Goal: Transaction & Acquisition: Book appointment/travel/reservation

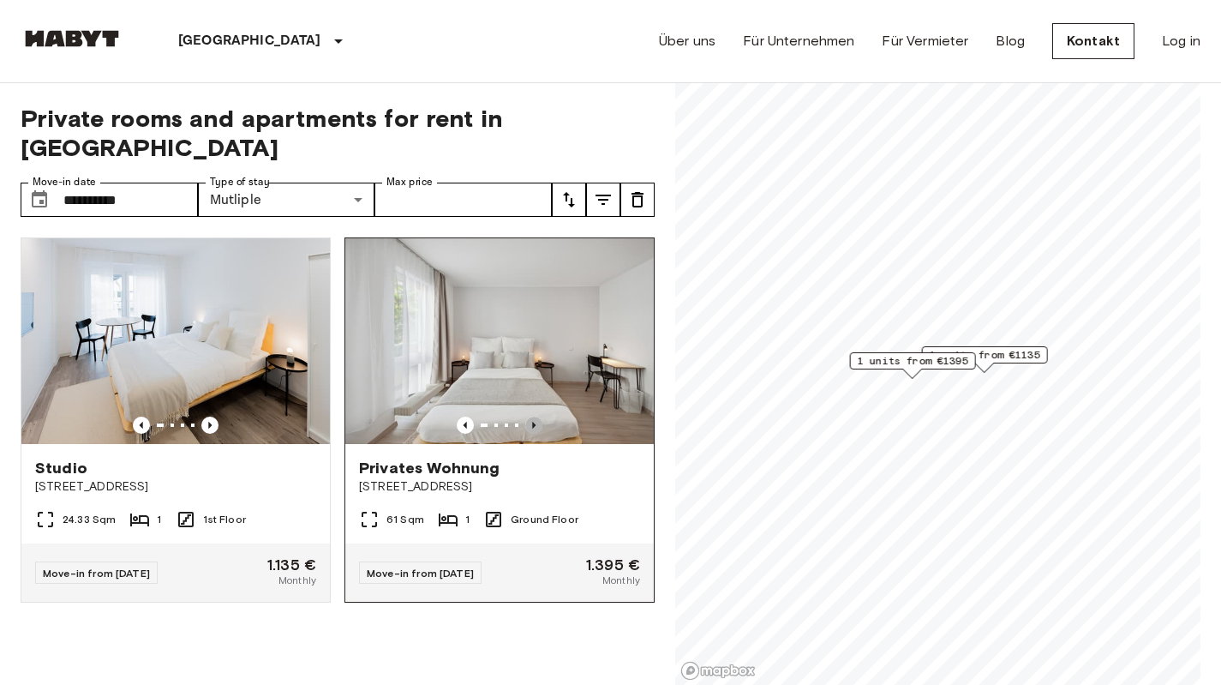
click at [532, 422] on icon "Previous image" at bounding box center [533, 425] width 3 height 7
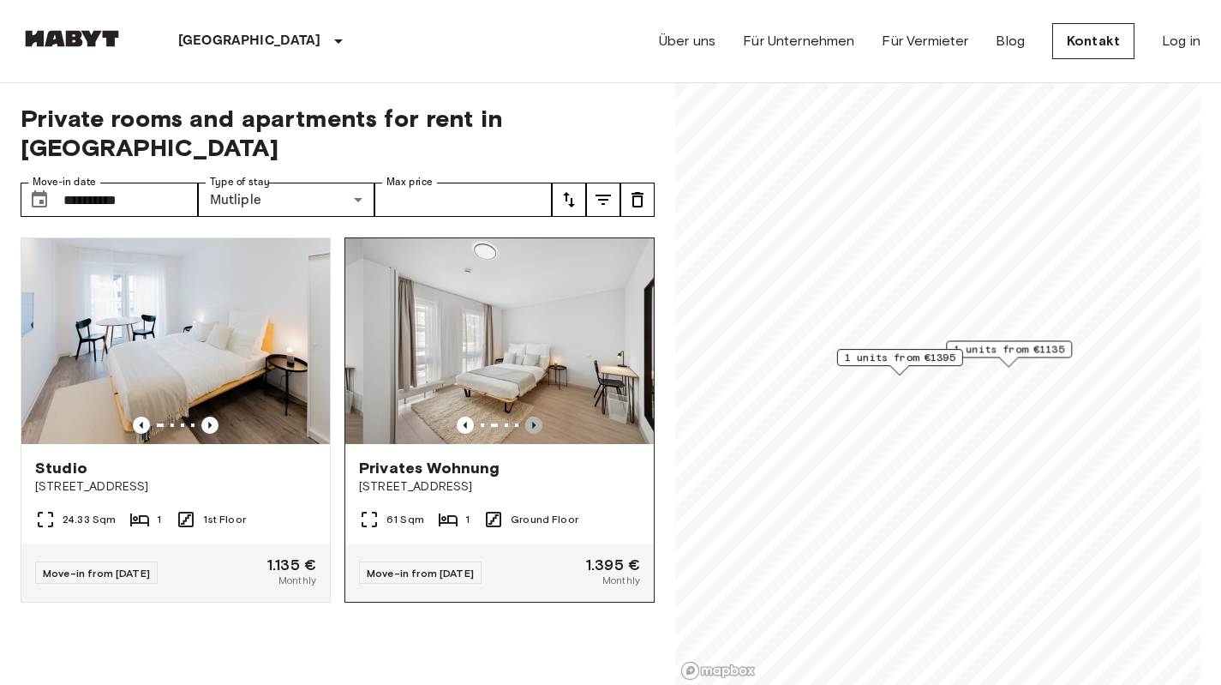
click at [532, 422] on icon "Previous image" at bounding box center [533, 425] width 3 height 7
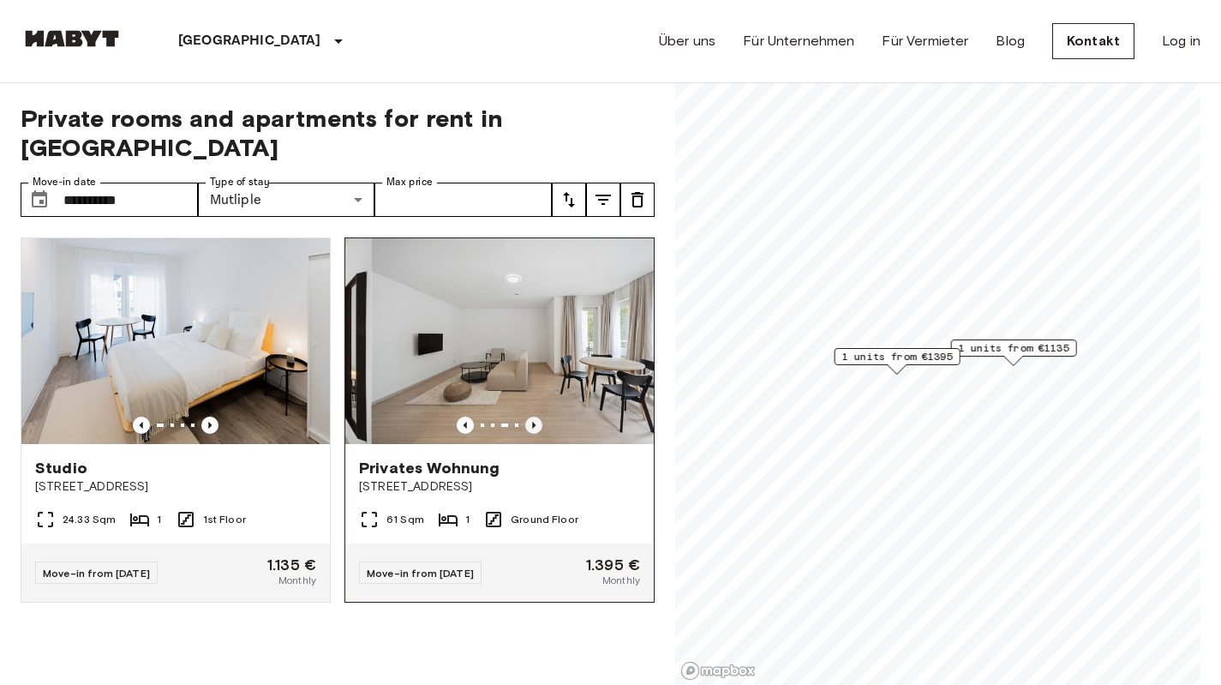
click at [532, 422] on icon "Previous image" at bounding box center [533, 425] width 3 height 7
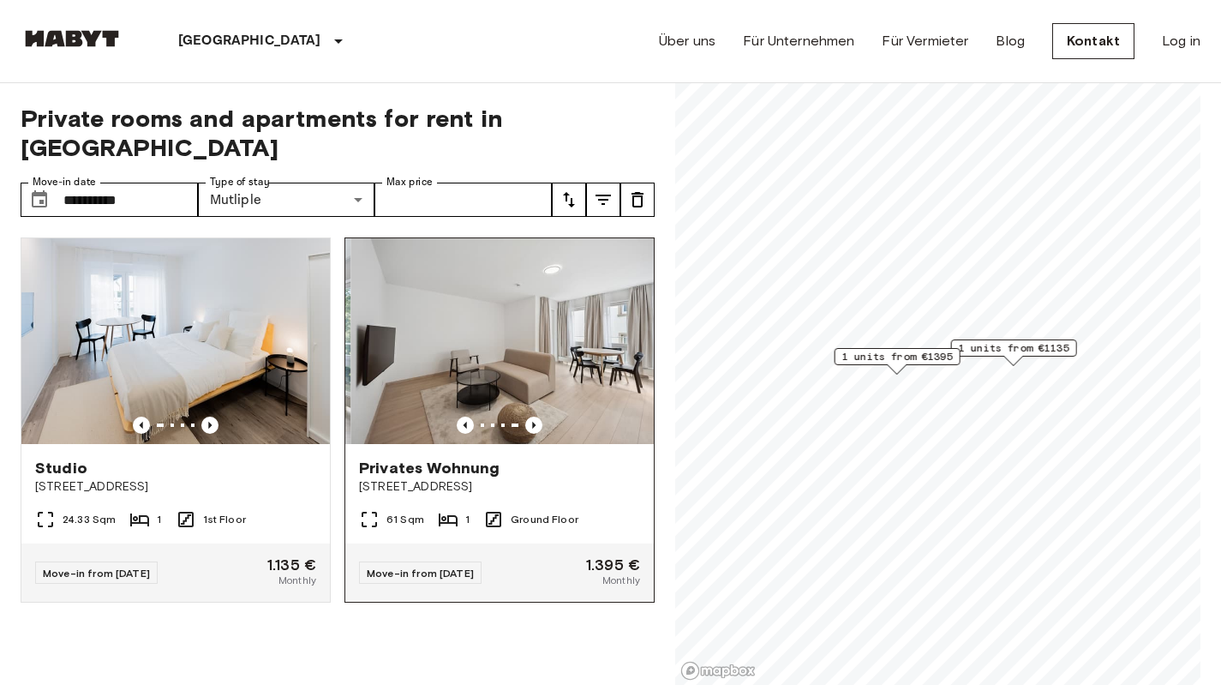
click at [536, 332] on img at bounding box center [504, 341] width 309 height 206
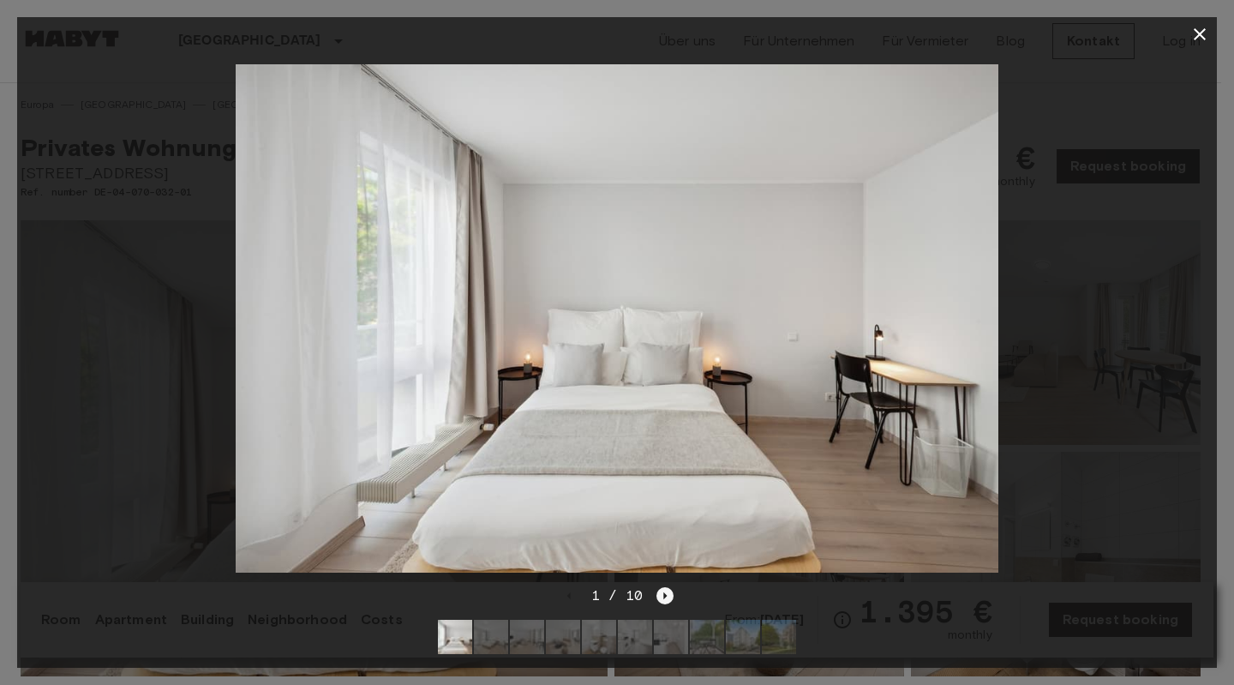
click at [660, 587] on icon "Next image" at bounding box center [664, 595] width 17 height 17
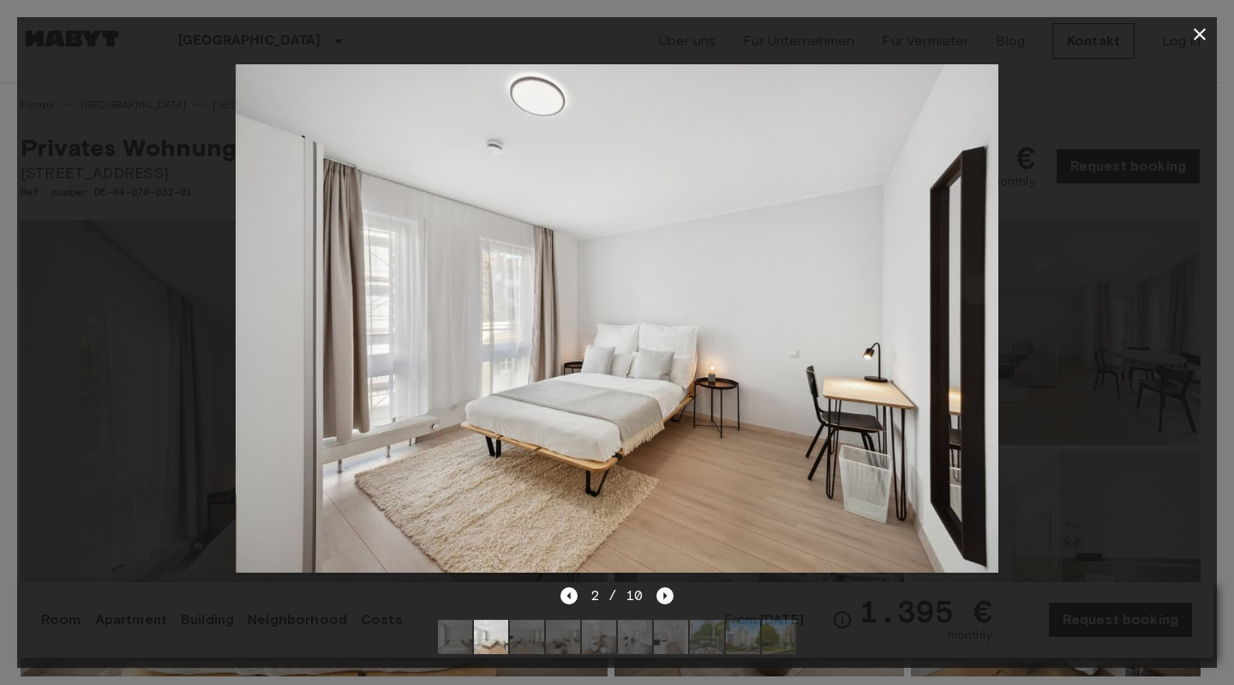
click at [660, 587] on icon "Next image" at bounding box center [664, 595] width 17 height 17
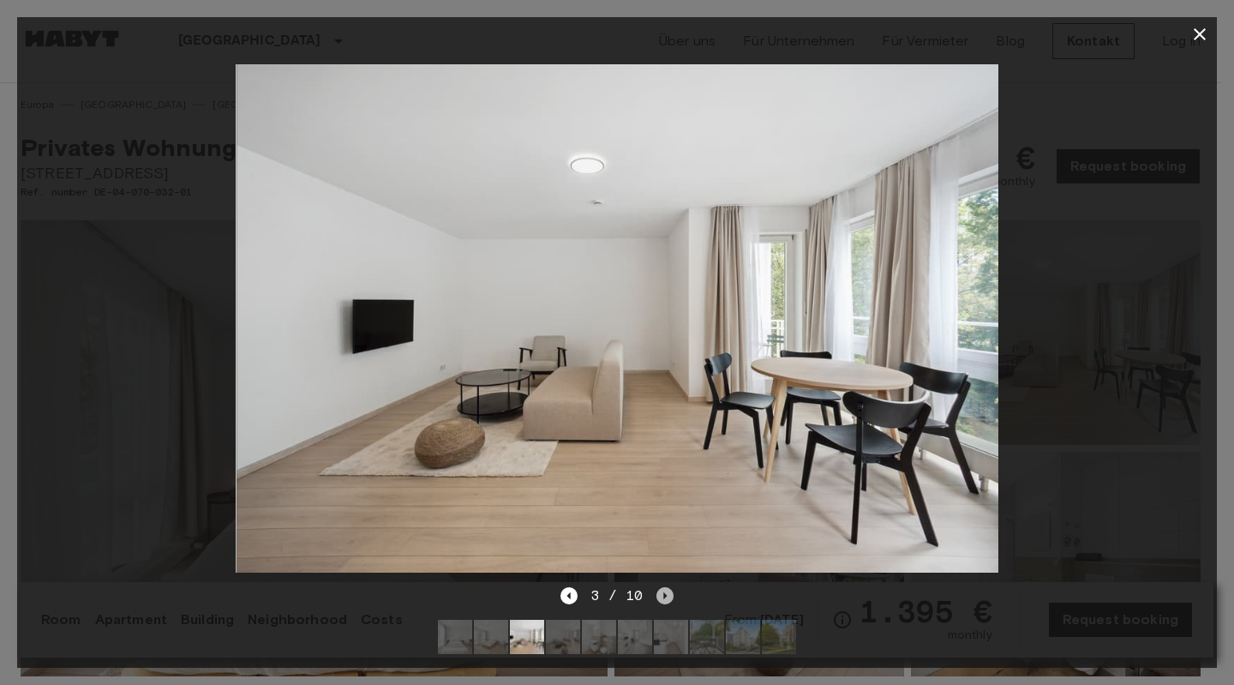
click at [660, 587] on icon "Next image" at bounding box center [664, 595] width 17 height 17
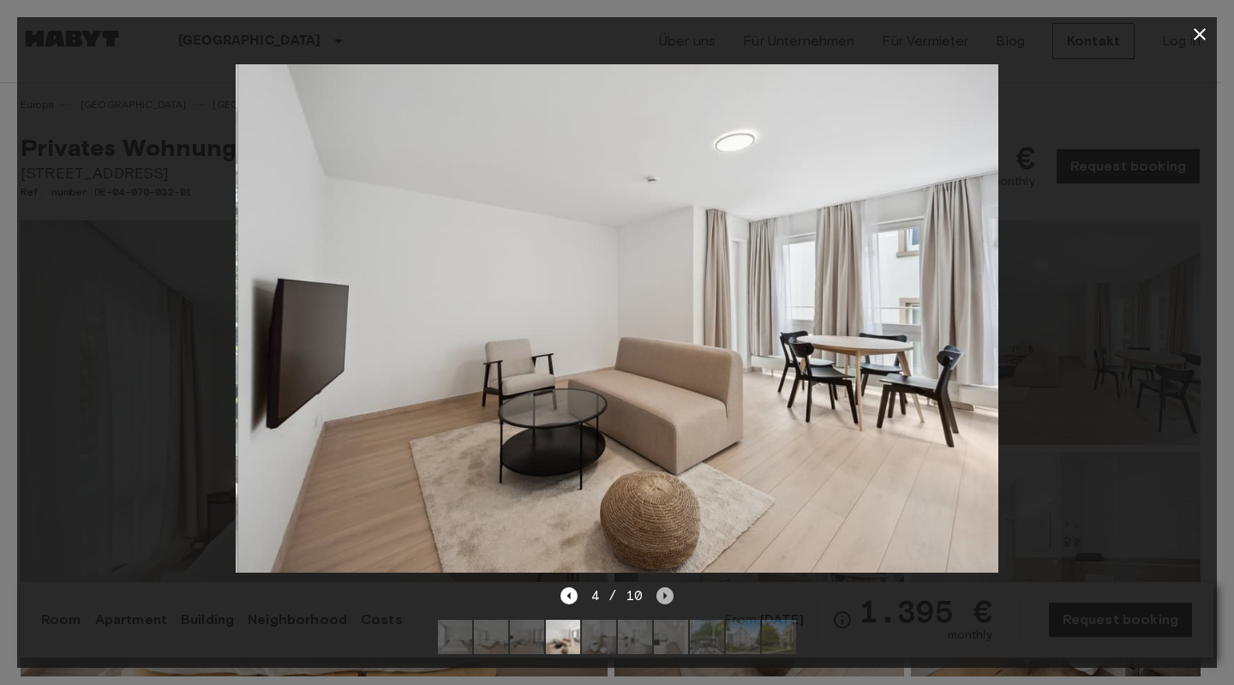
click at [660, 587] on icon "Next image" at bounding box center [664, 595] width 17 height 17
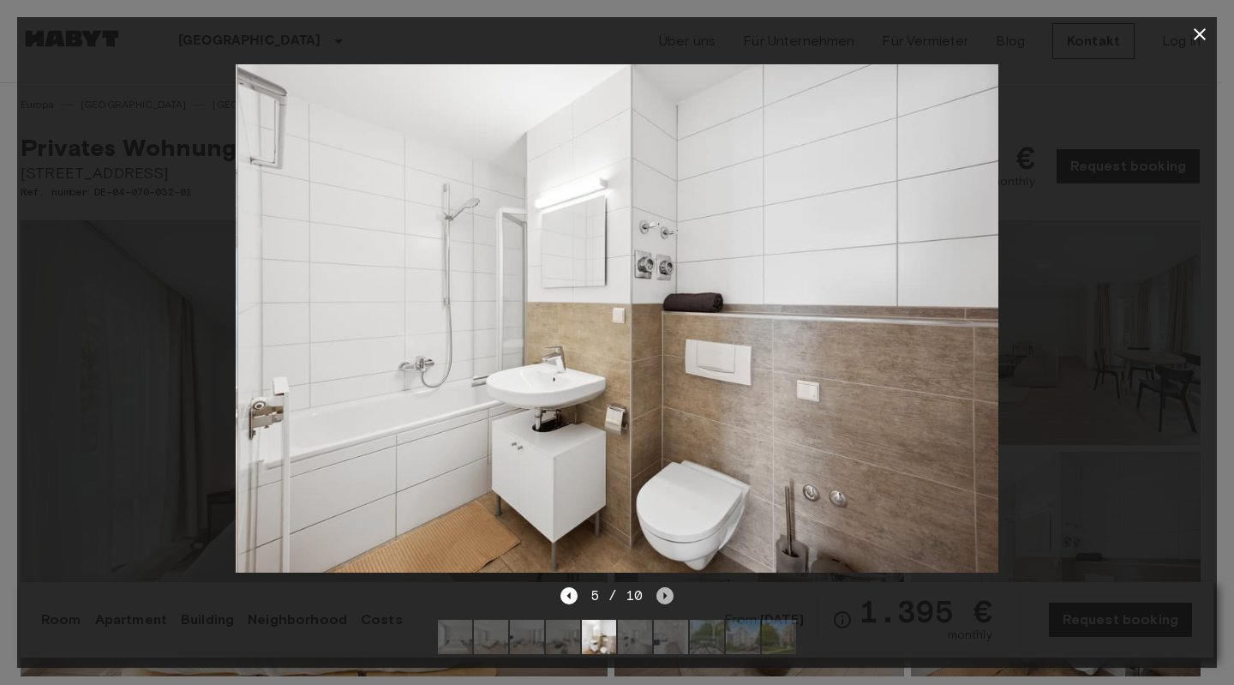
click at [660, 587] on icon "Next image" at bounding box center [664, 595] width 17 height 17
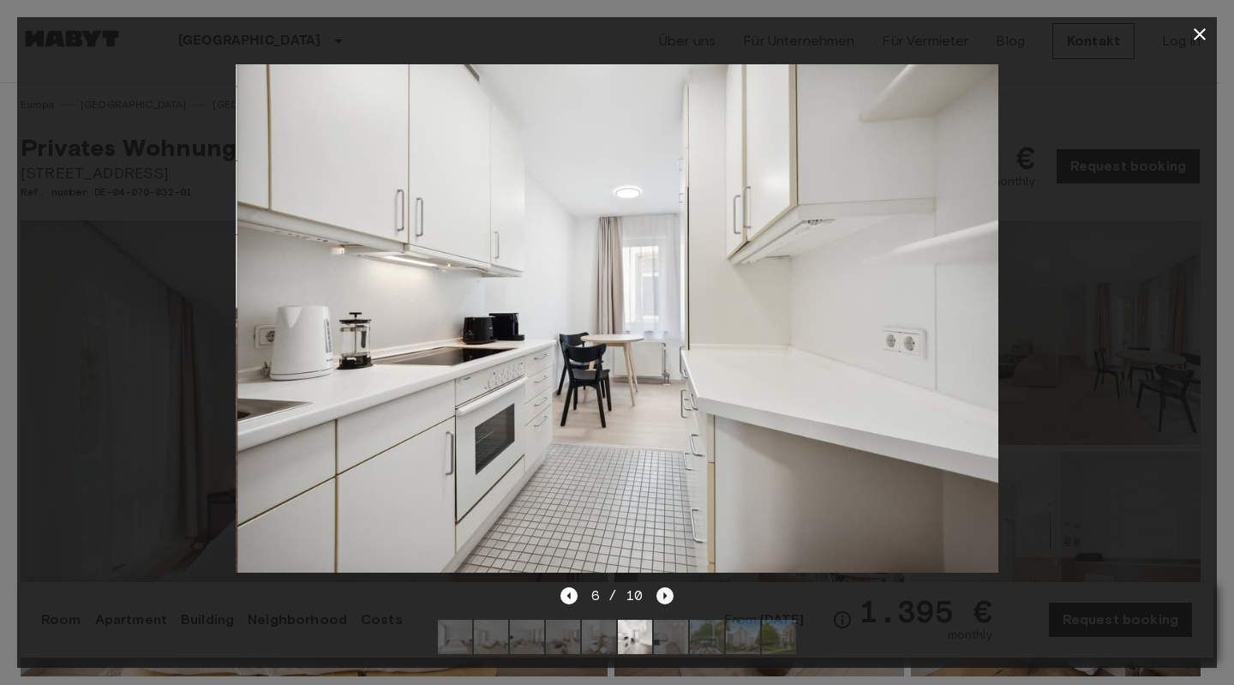
click at [660, 587] on icon "Next image" at bounding box center [664, 595] width 17 height 17
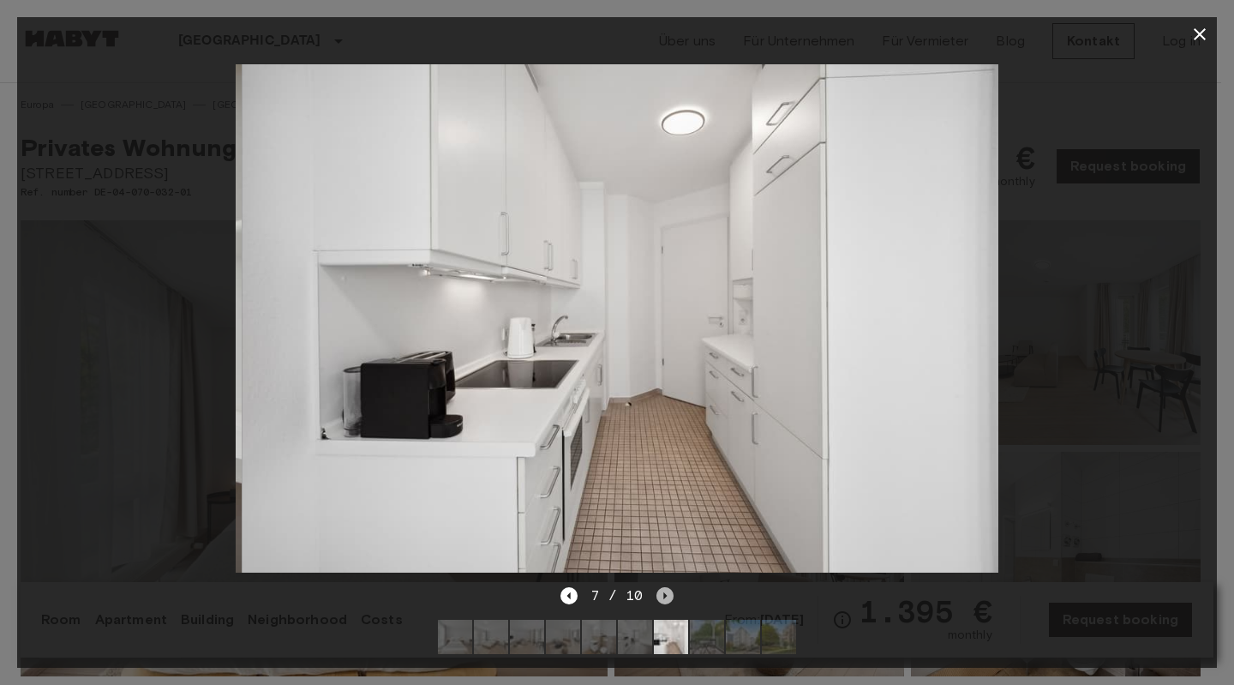
click at [660, 587] on icon "Next image" at bounding box center [664, 595] width 17 height 17
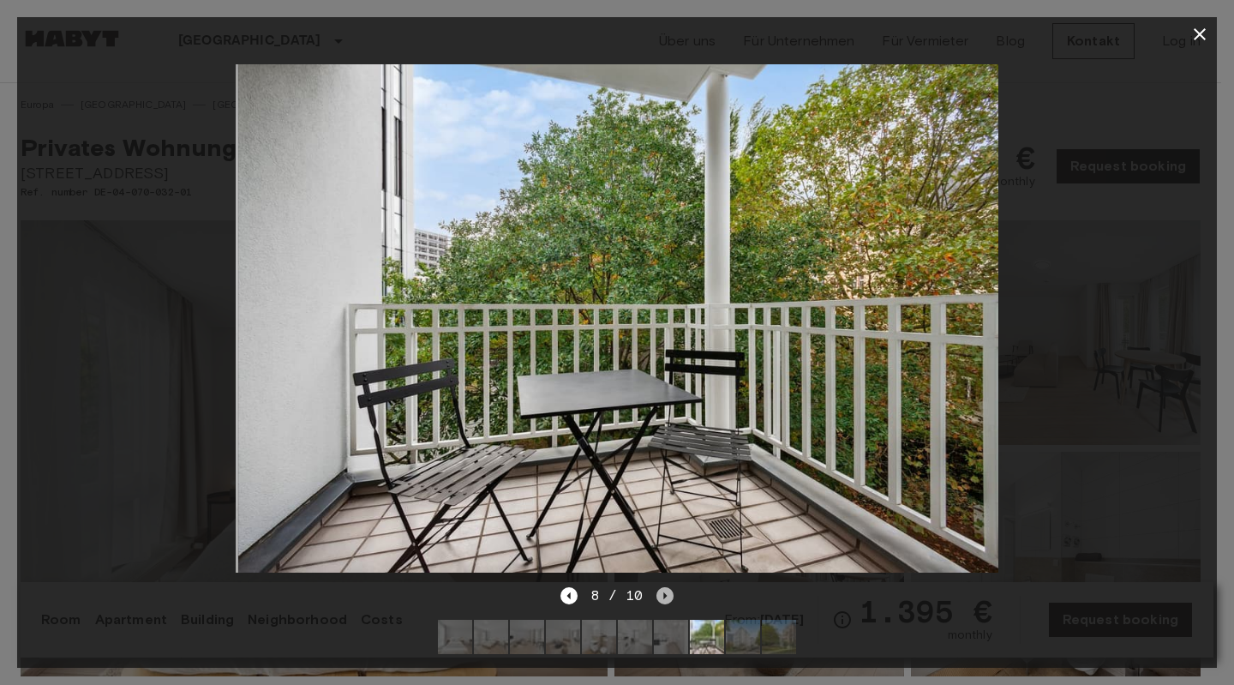
click at [660, 587] on icon "Next image" at bounding box center [664, 595] width 17 height 17
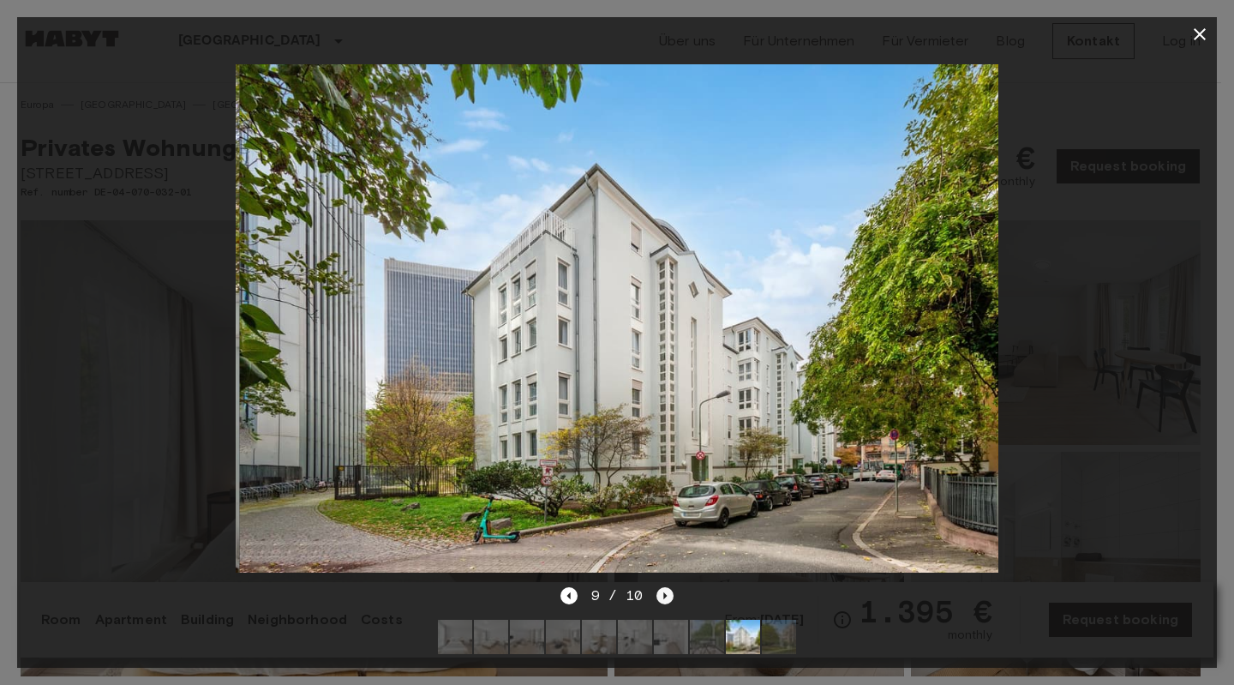
click at [660, 587] on icon "Next image" at bounding box center [664, 595] width 17 height 17
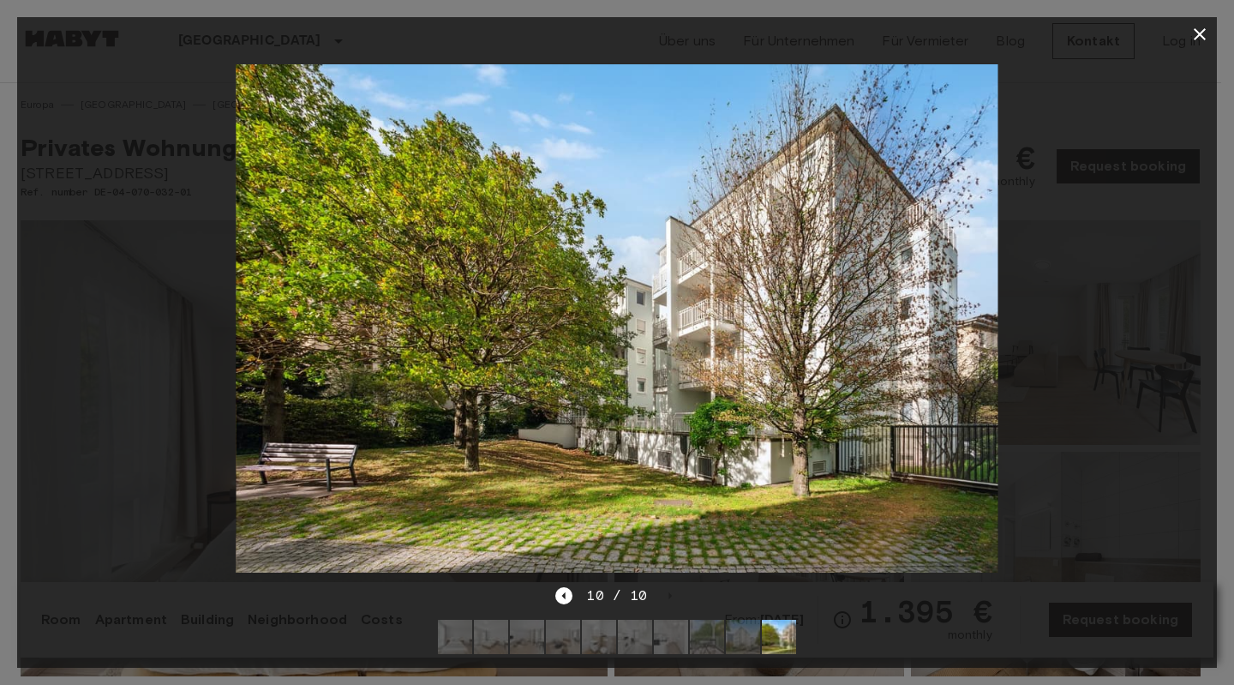
click at [1204, 27] on icon "button" at bounding box center [1199, 34] width 21 height 21
